Goal: Task Accomplishment & Management: Manage account settings

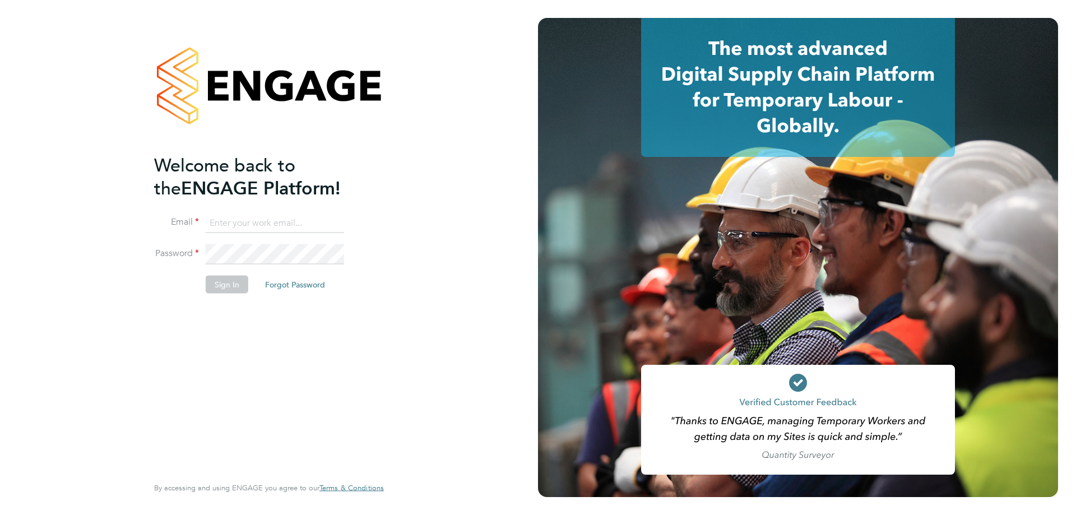
type input "[EMAIL_ADDRESS][PERSON_NAME][DOMAIN_NAME]"
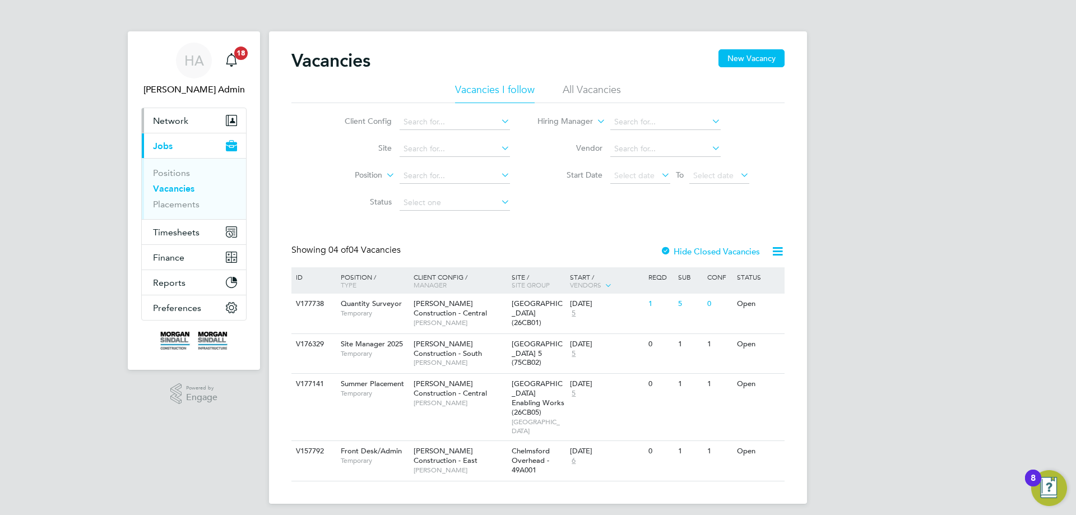
drag, startPoint x: 184, startPoint y: 113, endPoint x: 177, endPoint y: 133, distance: 22.0
click at [184, 113] on button "Network" at bounding box center [194, 120] width 104 height 25
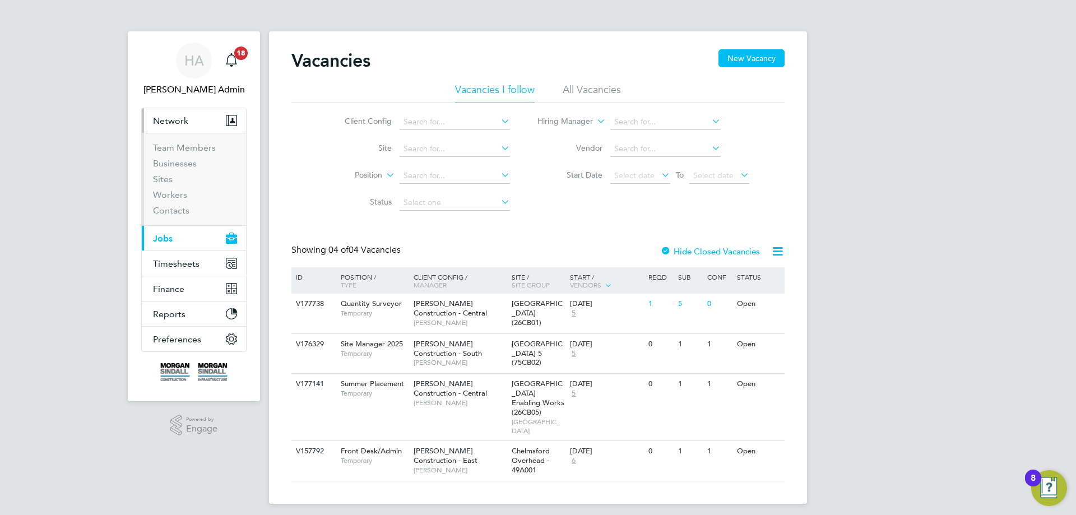
click at [168, 170] on li "Businesses" at bounding box center [195, 166] width 84 height 16
click at [166, 177] on link "Sites" at bounding box center [163, 179] width 20 height 11
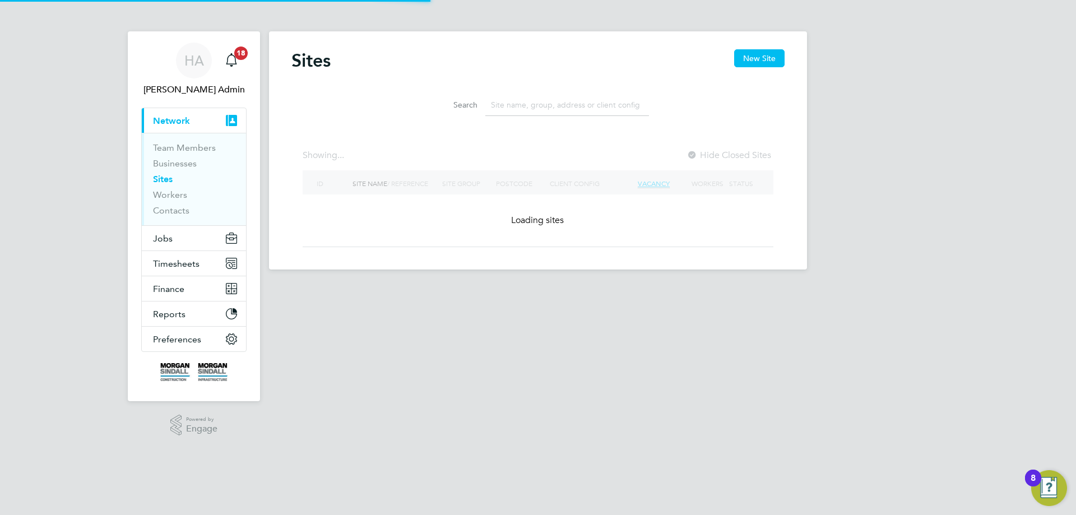
click at [549, 113] on input at bounding box center [567, 105] width 164 height 22
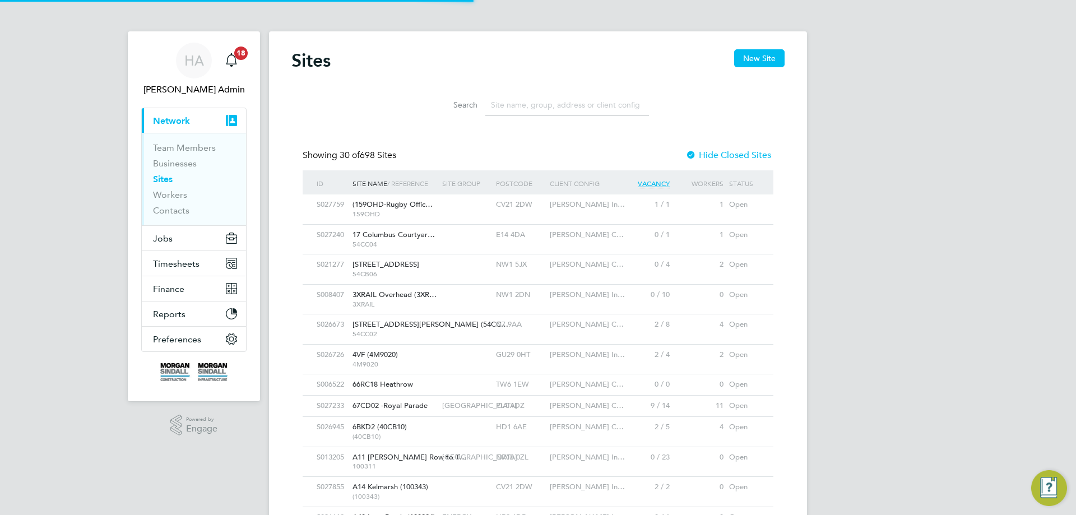
paste input "40CC04"
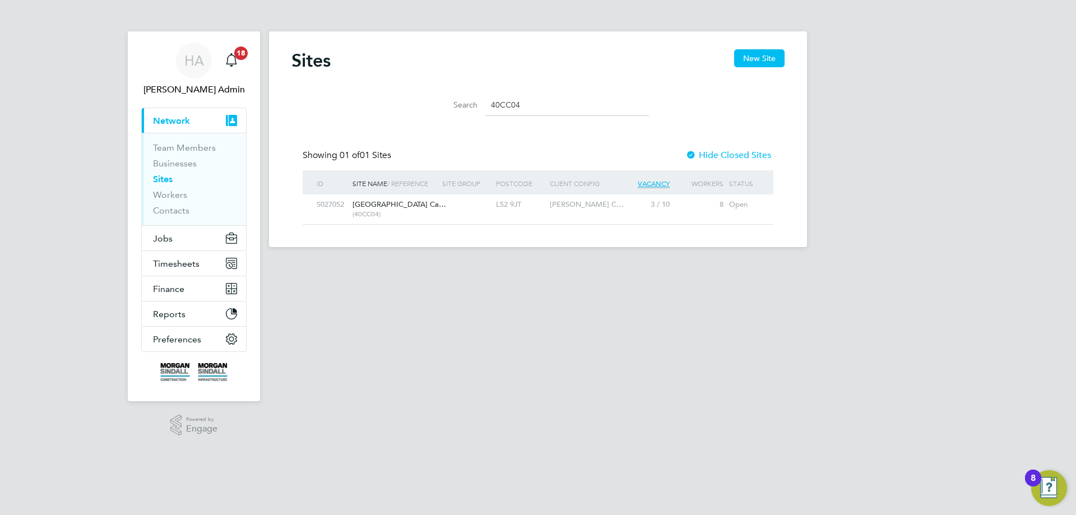
type input "40CC04"
click at [452, 205] on div at bounding box center [466, 204] width 54 height 21
click at [176, 262] on span "Timesheets" at bounding box center [176, 263] width 47 height 11
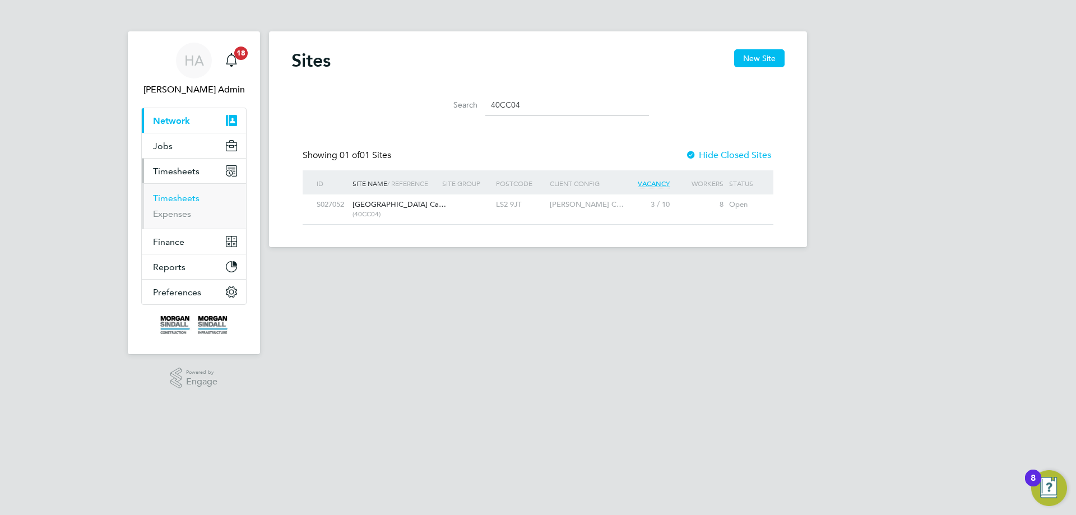
drag, startPoint x: 169, startPoint y: 198, endPoint x: 22, endPoint y: 233, distance: 150.5
click at [169, 198] on link "Timesheets" at bounding box center [176, 198] width 47 height 11
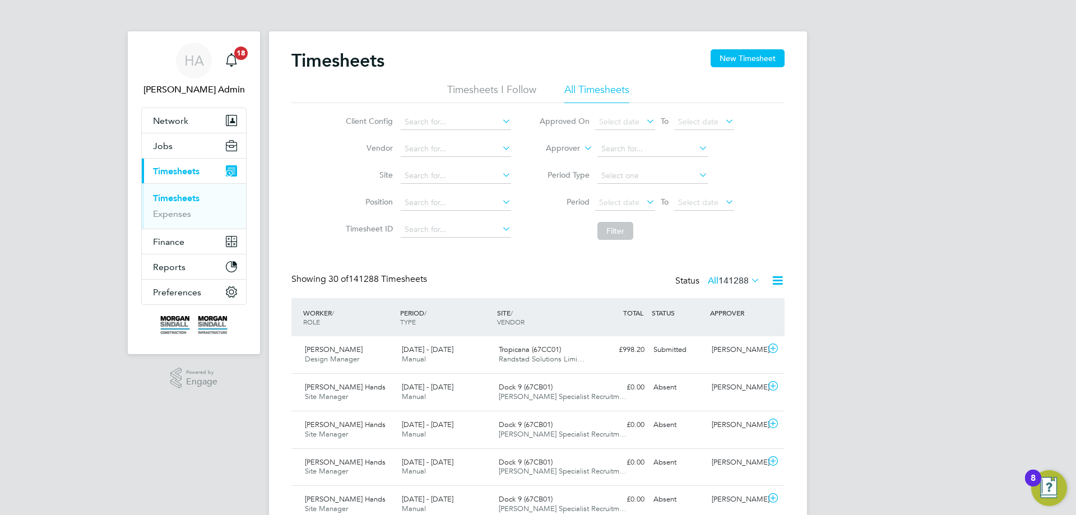
scroll to position [29, 98]
click at [582, 149] on icon at bounding box center [582, 145] width 0 height 10
click at [555, 154] on li "Worker" at bounding box center [552, 161] width 55 height 15
click at [624, 142] on input at bounding box center [652, 149] width 110 height 16
paste input "[PERSON_NAME]"
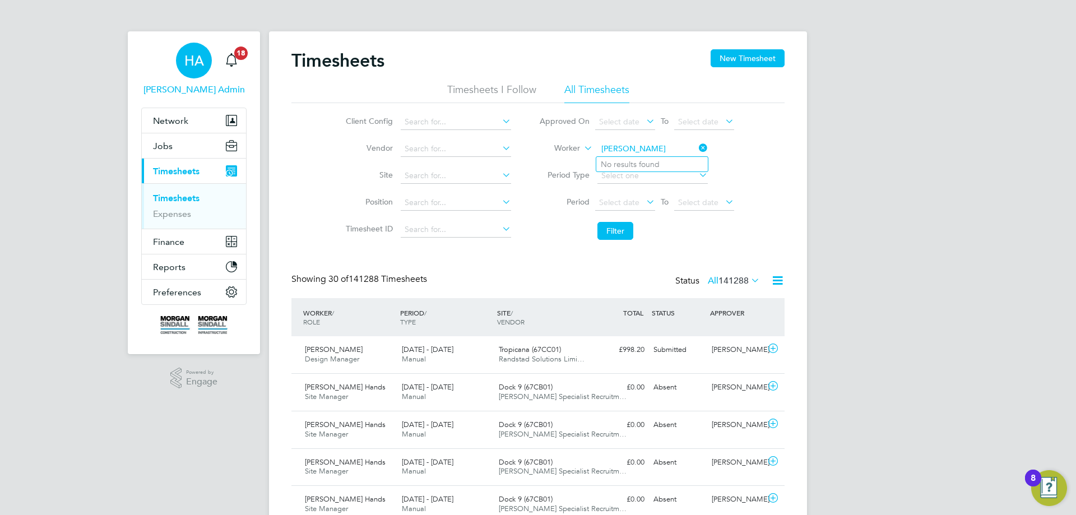
type input "James Sewar"
click at [196, 59] on span "HA" at bounding box center [194, 60] width 20 height 15
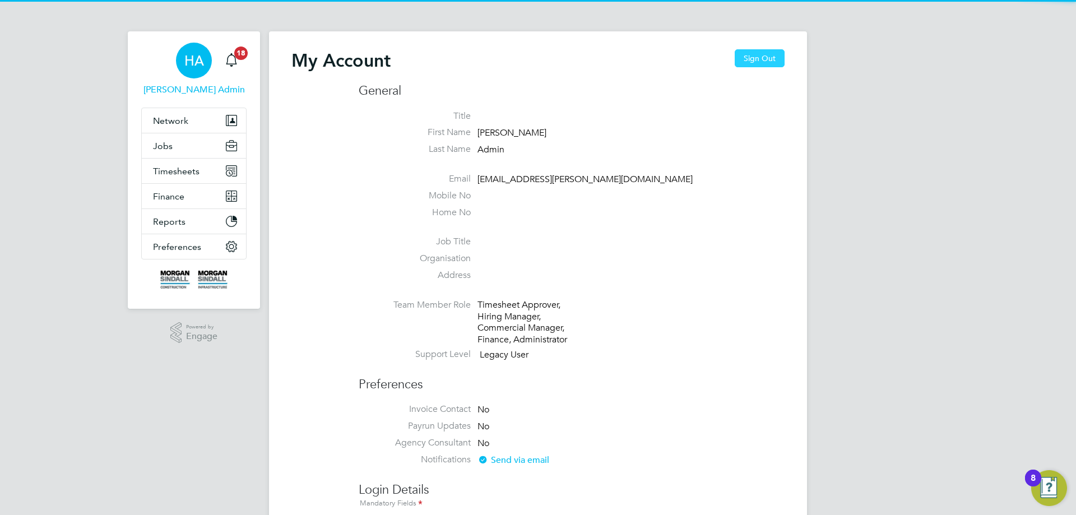
click at [768, 63] on button "Sign Out" at bounding box center [760, 58] width 50 height 18
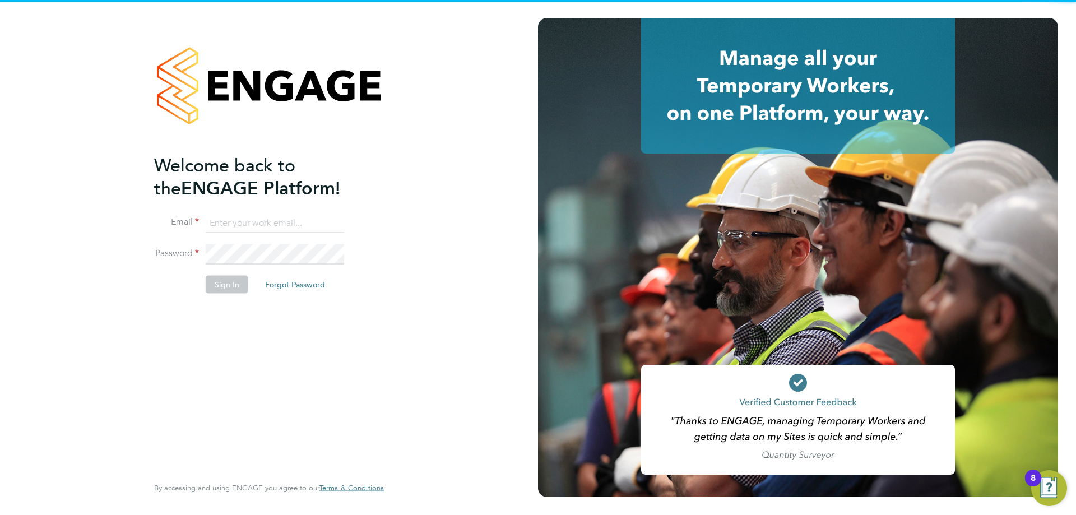
click at [268, 228] on input at bounding box center [275, 223] width 138 height 20
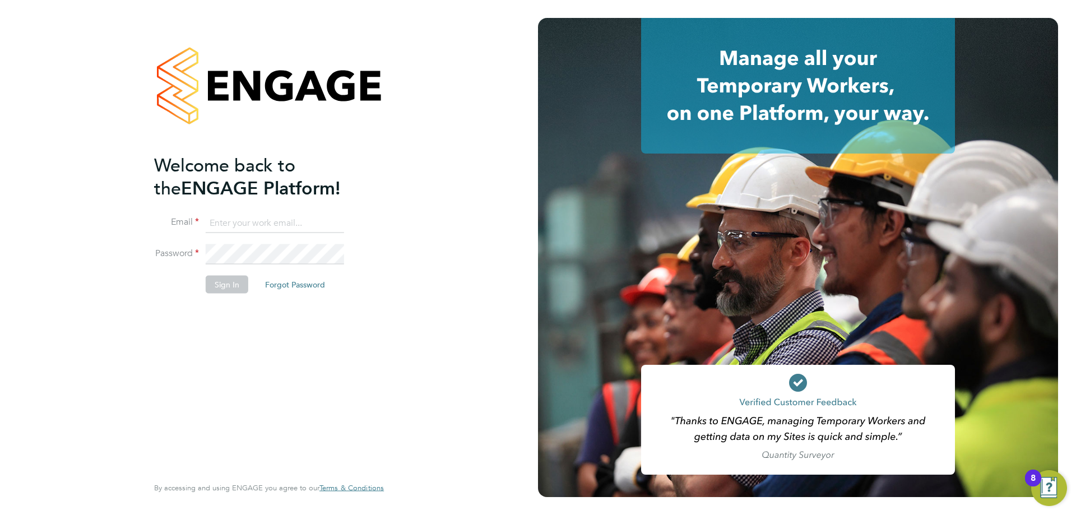
type input "vendorkeyaccounts2@hays.com"
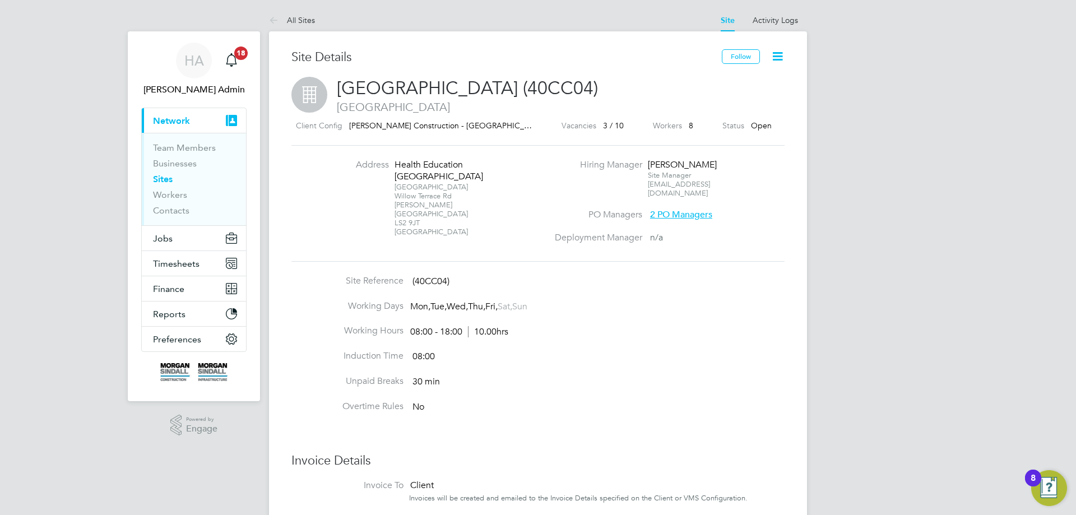
drag, startPoint x: 422, startPoint y: 220, endPoint x: 393, endPoint y: 164, distance: 62.9
click at [393, 164] on li "Address Health Education England Building University of Leeds Willow Terrace Rd…" at bounding box center [437, 203] width 221 height 89
copy div "Health Education England Building University of Leeds Willow Terrace Rd Woodhou…"
click at [452, 223] on div "University of Leeds Willow Terrace Rd Woodhouse Leeds LS2 9JT United Kingdom" at bounding box center [430, 210] width 70 height 54
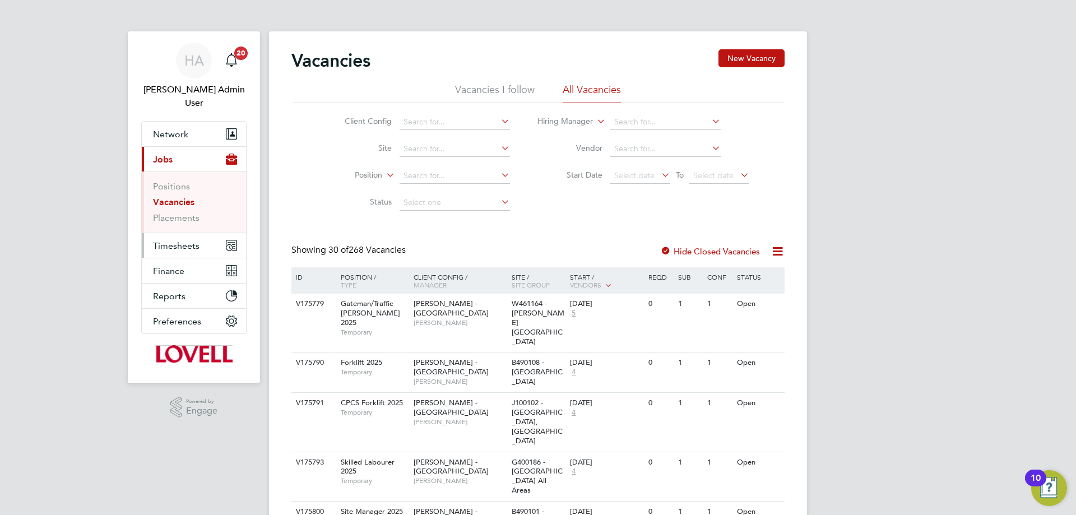
click at [172, 240] on span "Timesheets" at bounding box center [176, 245] width 47 height 11
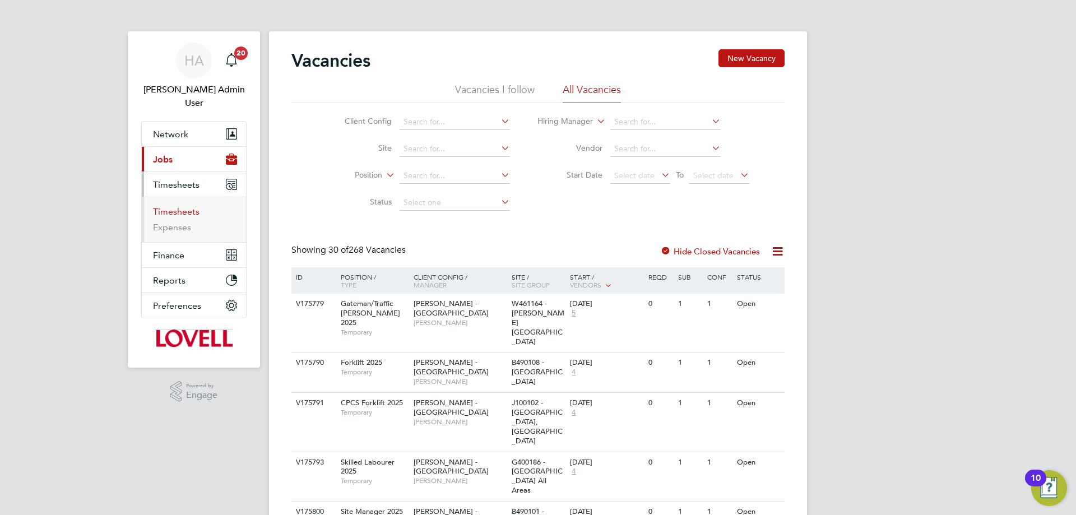
click at [174, 206] on link "Timesheets" at bounding box center [176, 211] width 47 height 11
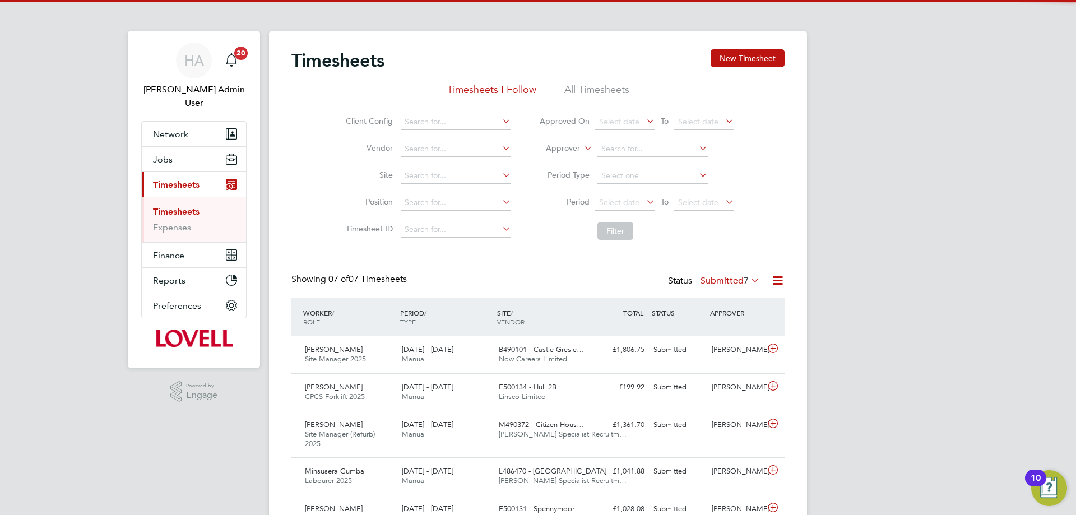
click at [579, 86] on li "All Timesheets" at bounding box center [596, 93] width 65 height 20
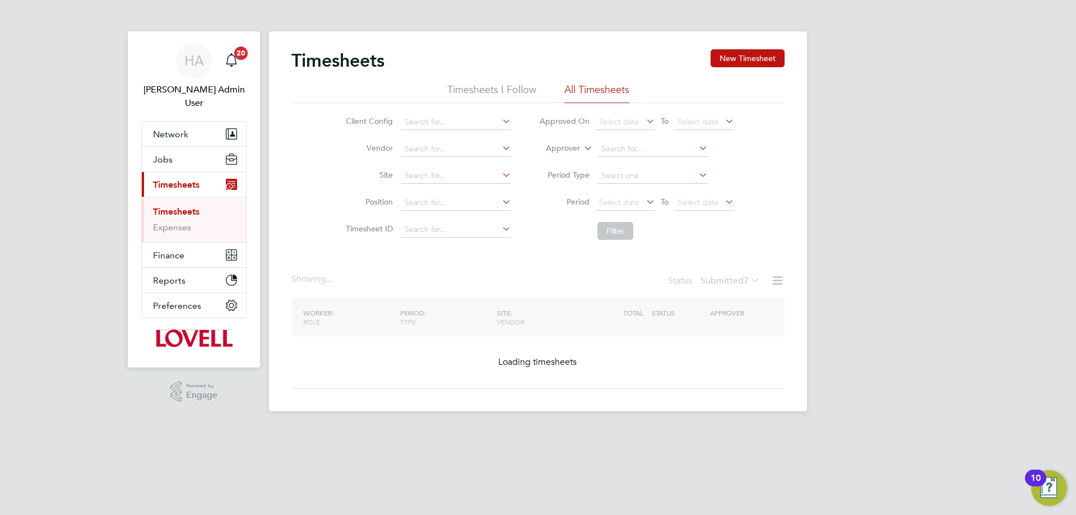
click at [582, 147] on icon at bounding box center [582, 145] width 0 height 10
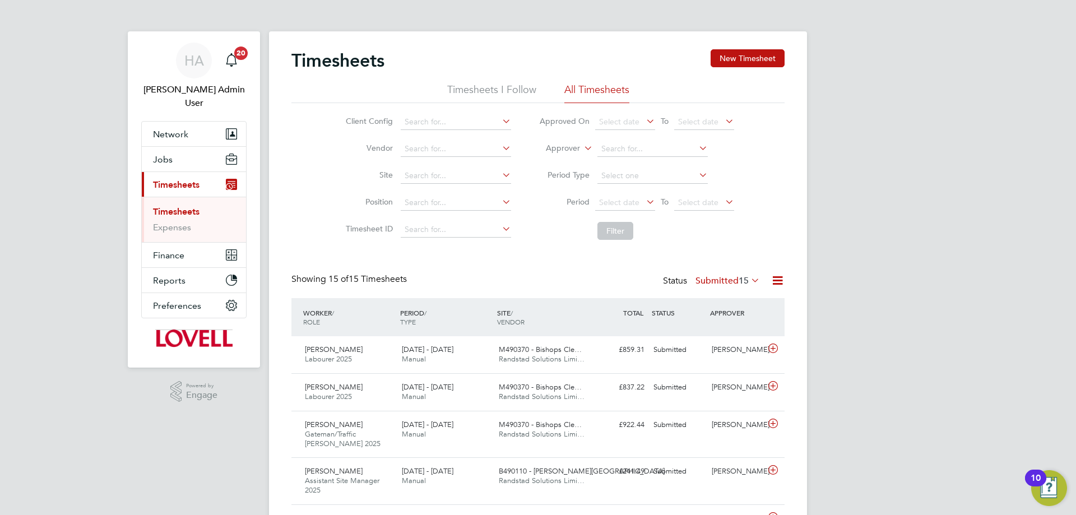
scroll to position [6, 6]
click at [554, 160] on li "Worker" at bounding box center [552, 161] width 55 height 15
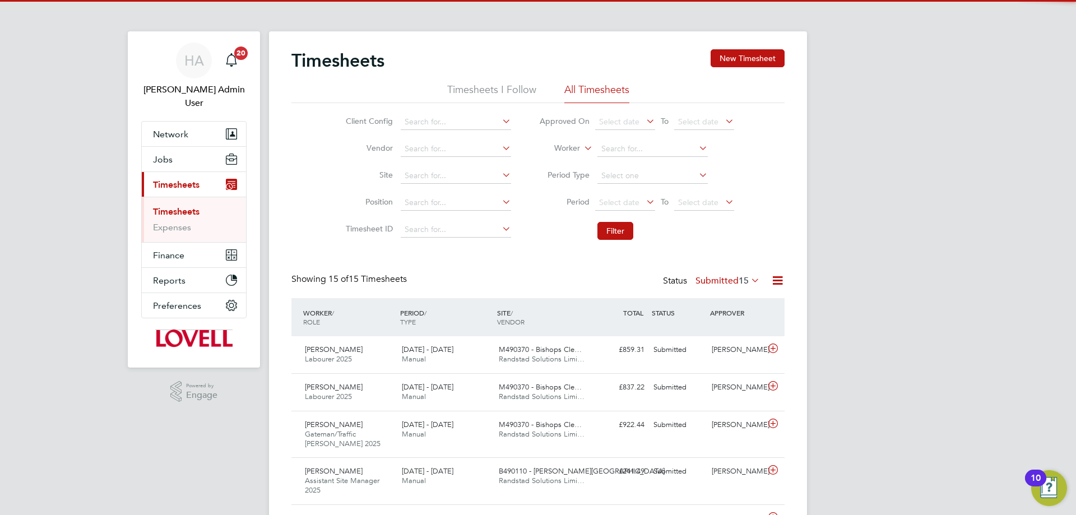
click at [622, 140] on li "Worker" at bounding box center [636, 149] width 223 height 27
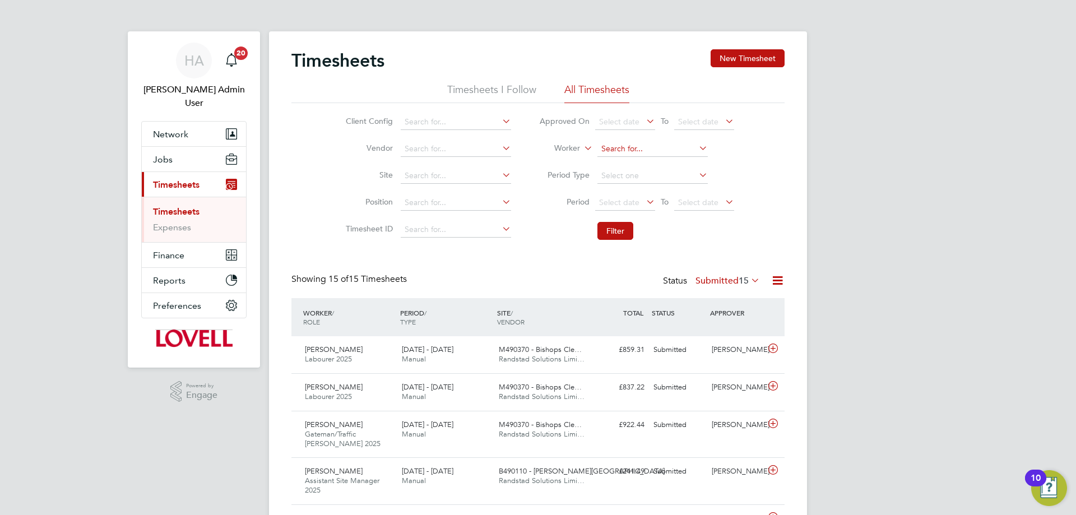
click at [624, 145] on input at bounding box center [652, 149] width 110 height 16
paste input "[PERSON_NAME]"
type input "[PERSON_NAME]"
click at [668, 161] on b "[PERSON_NAME]" at bounding box center [700, 165] width 65 height 10
click at [613, 226] on button "Filter" at bounding box center [615, 231] width 36 height 18
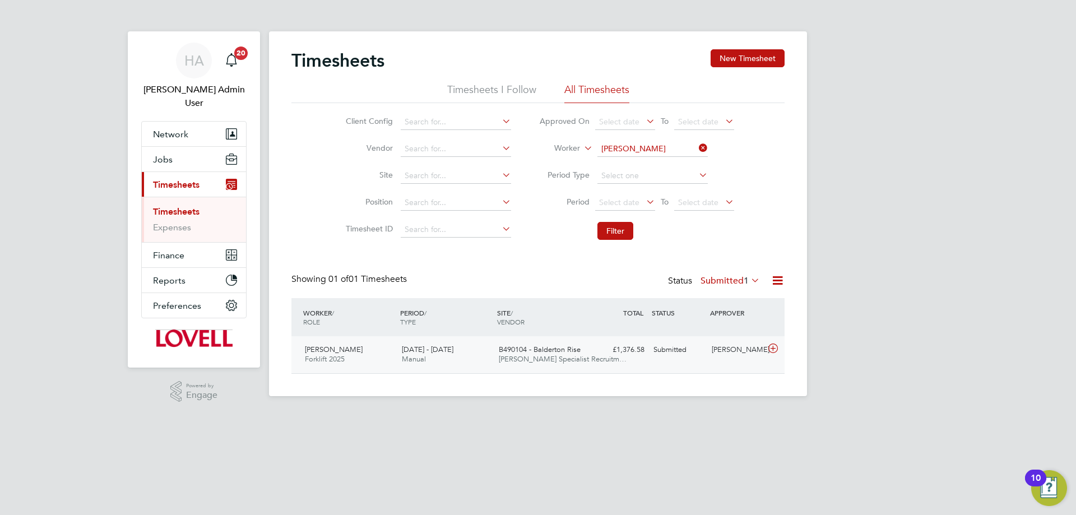
click at [543, 353] on span "B490104 - Balderton Rise" at bounding box center [540, 350] width 82 height 10
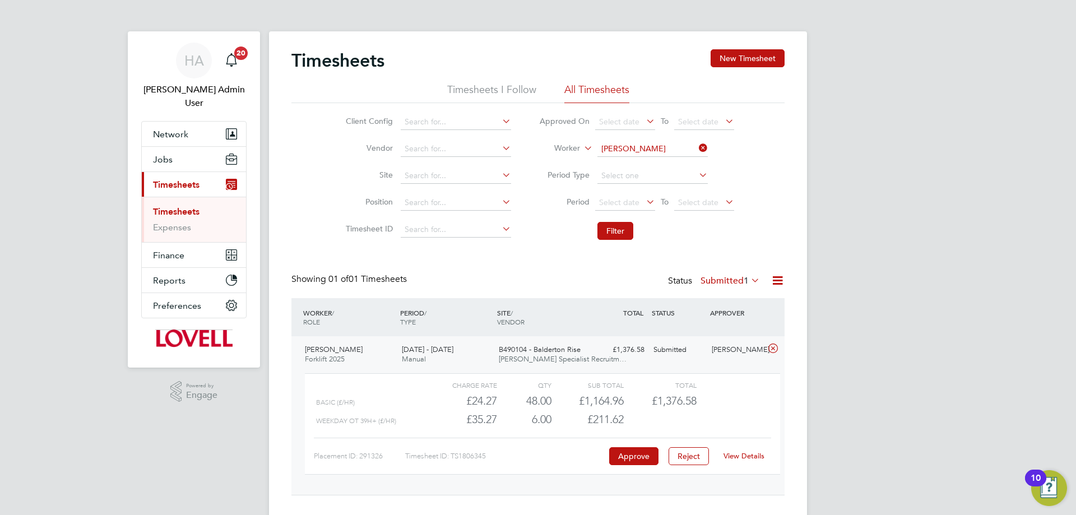
click at [743, 454] on link "View Details" at bounding box center [744, 456] width 41 height 10
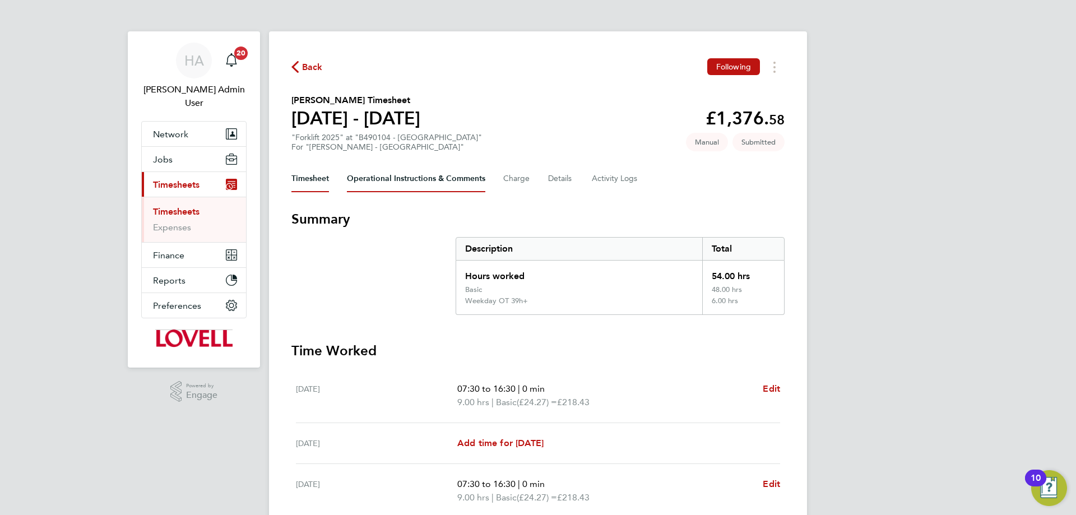
click at [416, 176] on Comments-tab "Operational Instructions & Comments" at bounding box center [416, 178] width 138 height 27
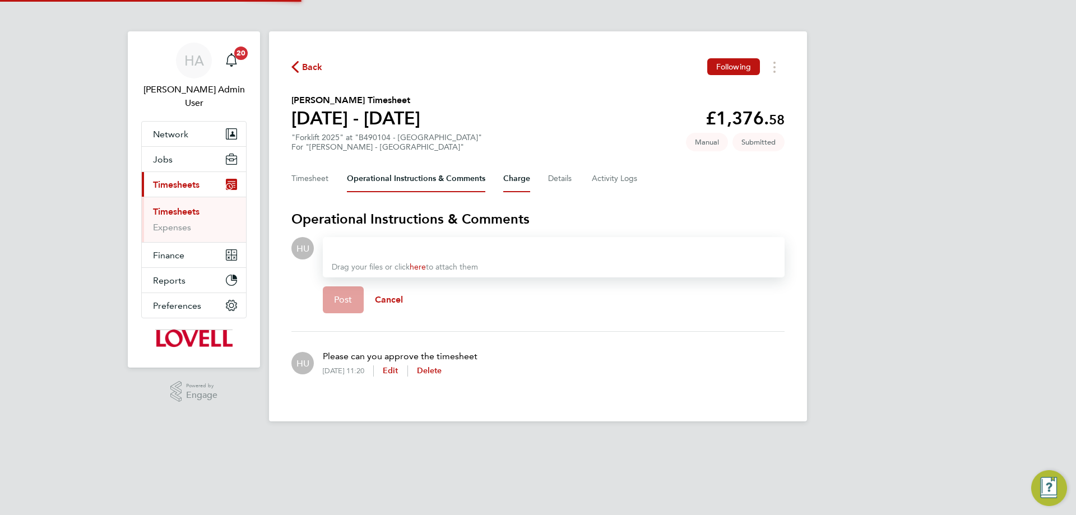
click at [507, 182] on button "Charge" at bounding box center [516, 178] width 27 height 27
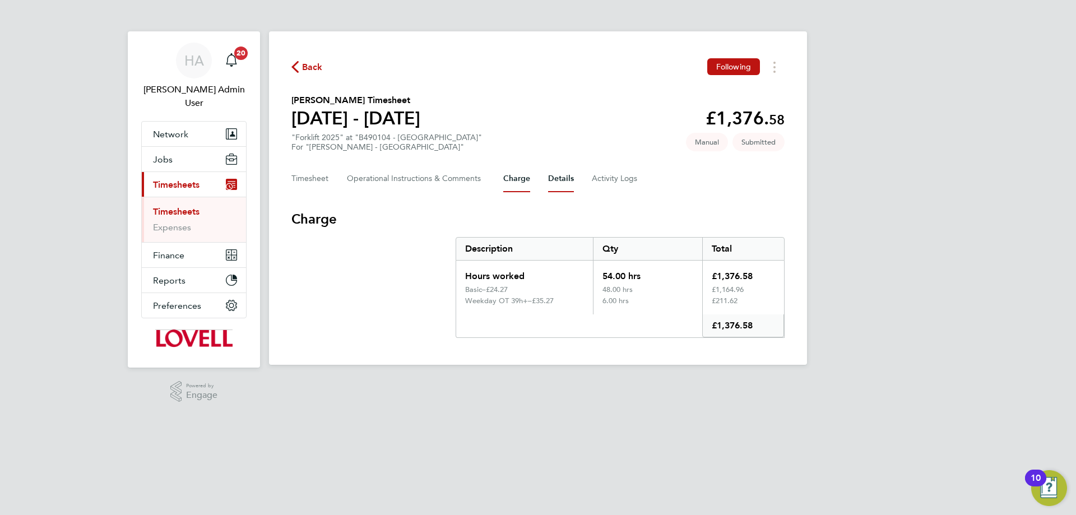
click at [554, 182] on button "Details" at bounding box center [561, 178] width 26 height 27
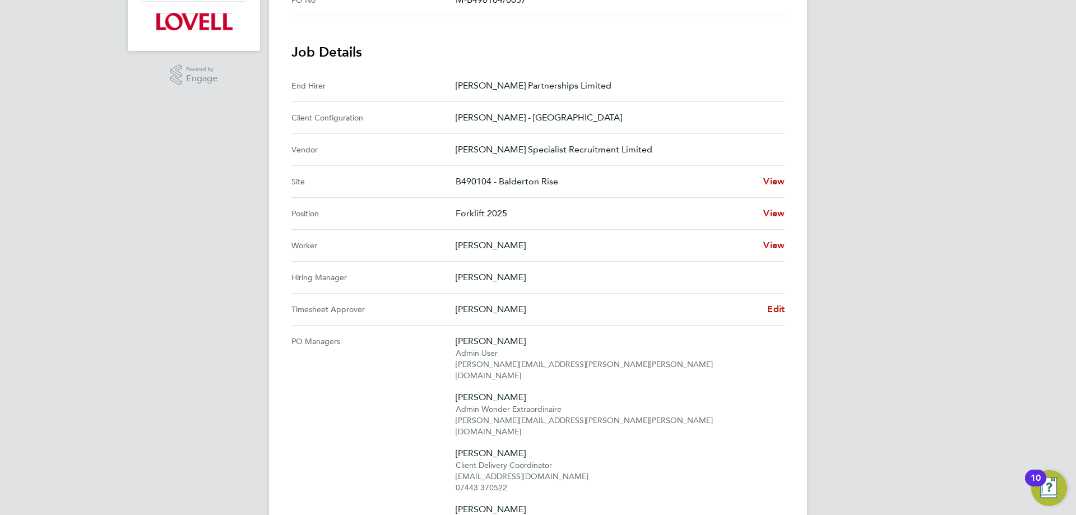
scroll to position [336, 0]
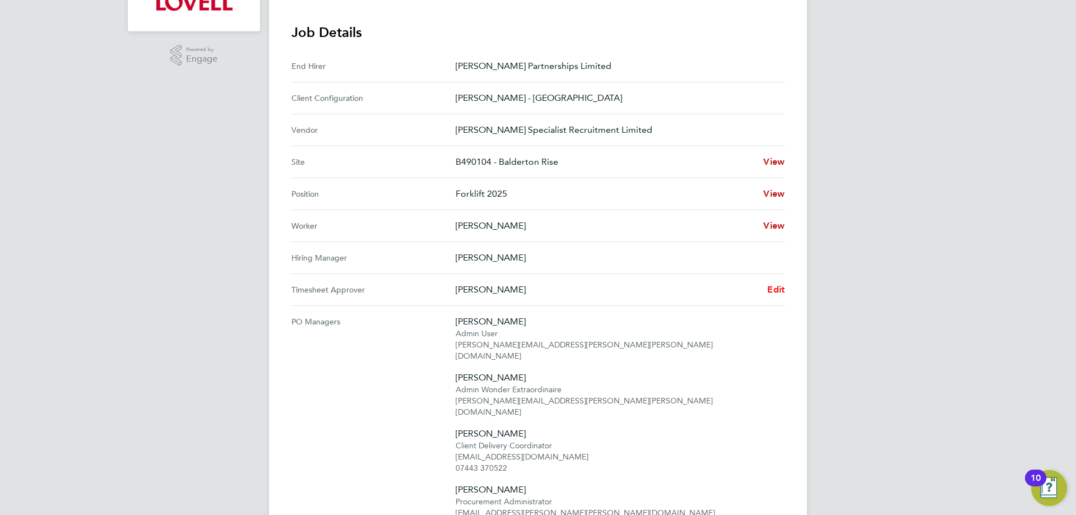
click at [773, 291] on span "Edit" at bounding box center [775, 289] width 17 height 11
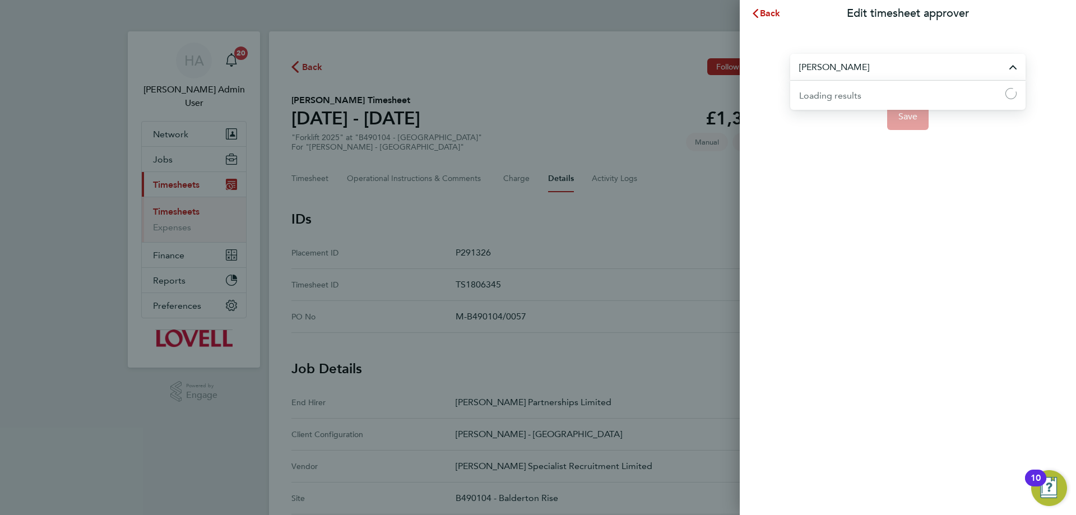
click at [873, 66] on input "[PERSON_NAME]" at bounding box center [907, 67] width 235 height 26
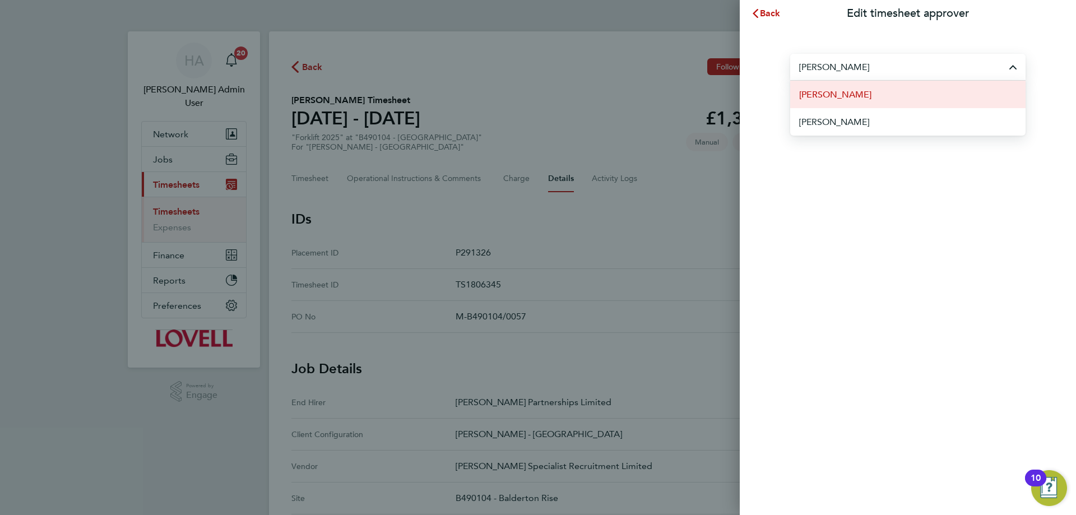
click at [872, 90] on li "[PERSON_NAME]" at bounding box center [907, 94] width 235 height 27
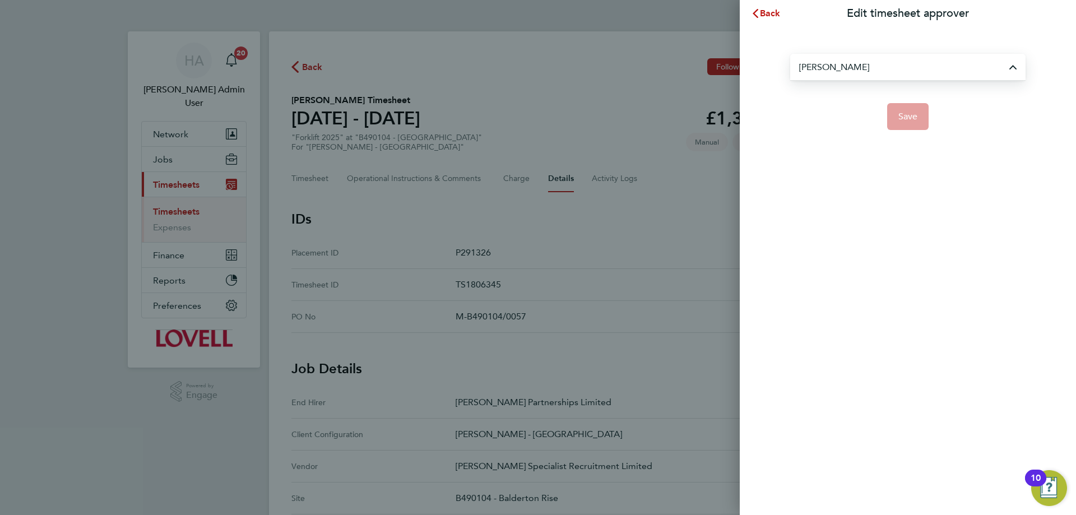
type input "[PERSON_NAME]"
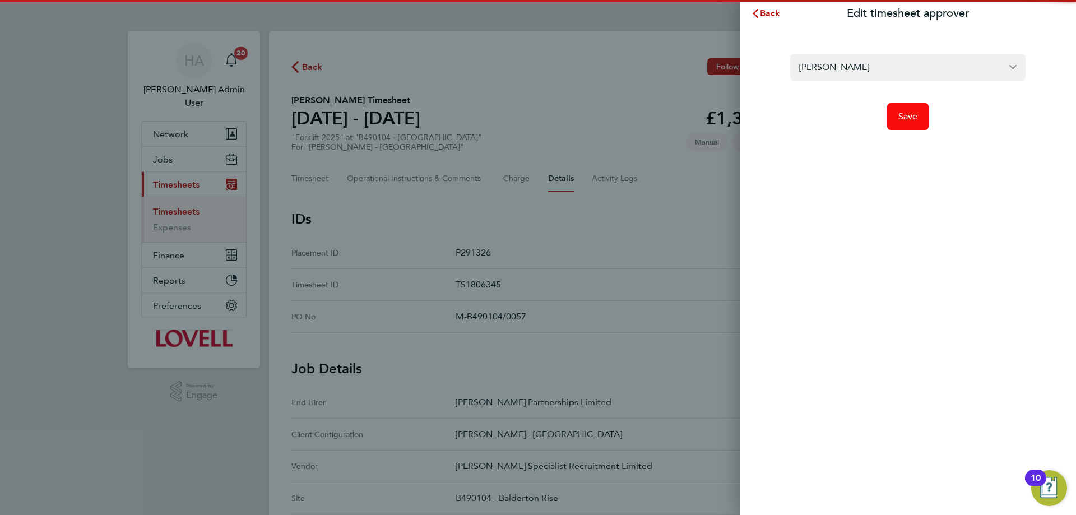
click at [915, 123] on button "Save" at bounding box center [908, 116] width 42 height 27
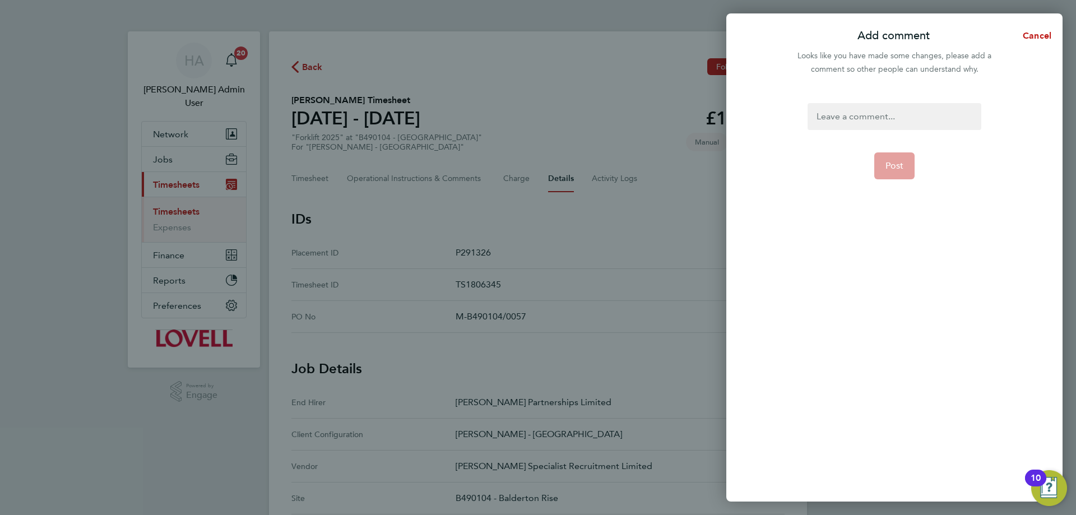
click at [855, 114] on div at bounding box center [894, 116] width 173 height 27
click at [854, 114] on div at bounding box center [894, 116] width 173 height 27
click at [891, 156] on button "Post" at bounding box center [894, 165] width 41 height 27
